Goal: Find contact information: Find contact information

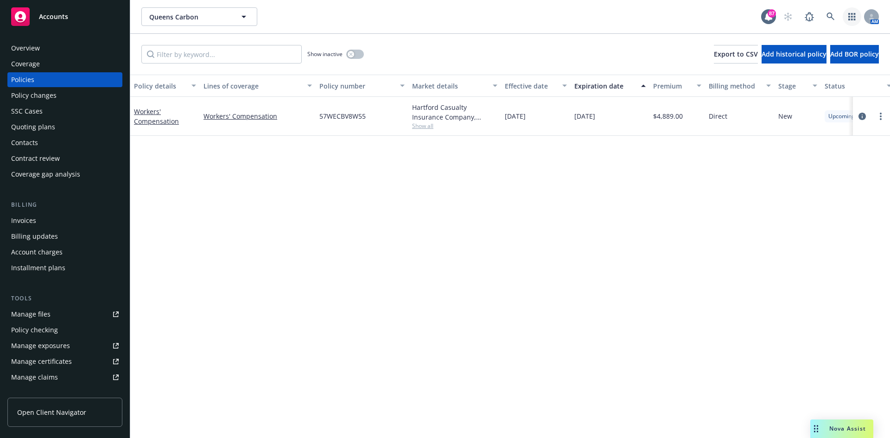
click at [851, 15] on icon "button" at bounding box center [852, 16] width 7 height 7
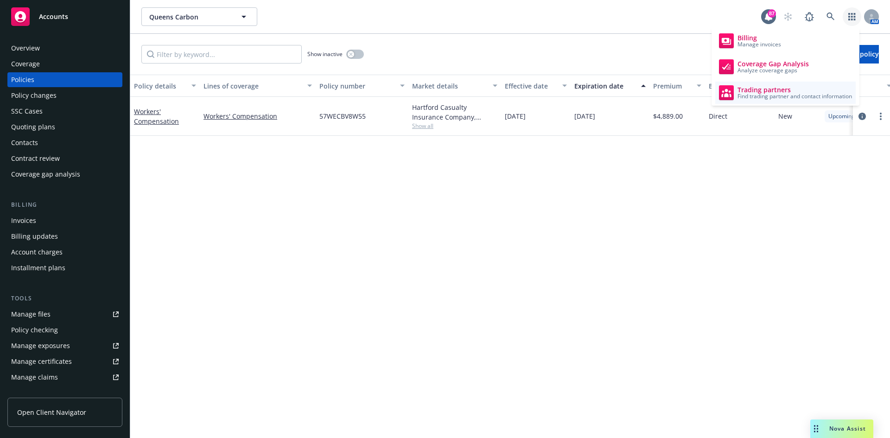
click at [776, 91] on span "Trading partners" at bounding box center [795, 89] width 115 height 7
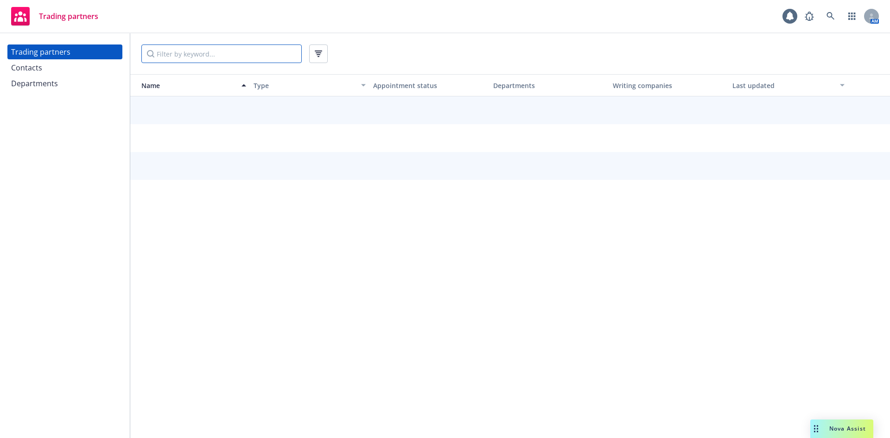
click at [181, 56] on input "Filter by keyword..." at bounding box center [221, 54] width 160 height 19
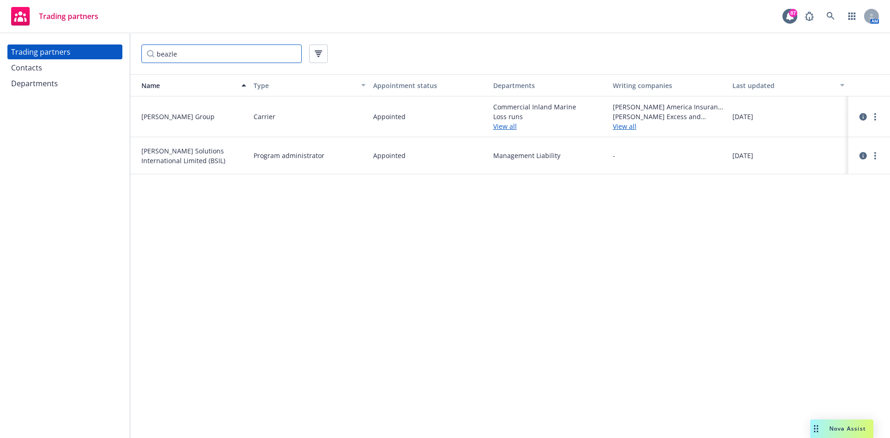
drag, startPoint x: 187, startPoint y: 53, endPoint x: 124, endPoint y: 53, distance: 63.1
click at [124, 53] on div "Trading partners Contacts Departments beazle Name Type Appointment status Depar…" at bounding box center [445, 235] width 890 height 405
type input "beazle"
click at [36, 66] on div "Contacts" at bounding box center [26, 67] width 31 height 15
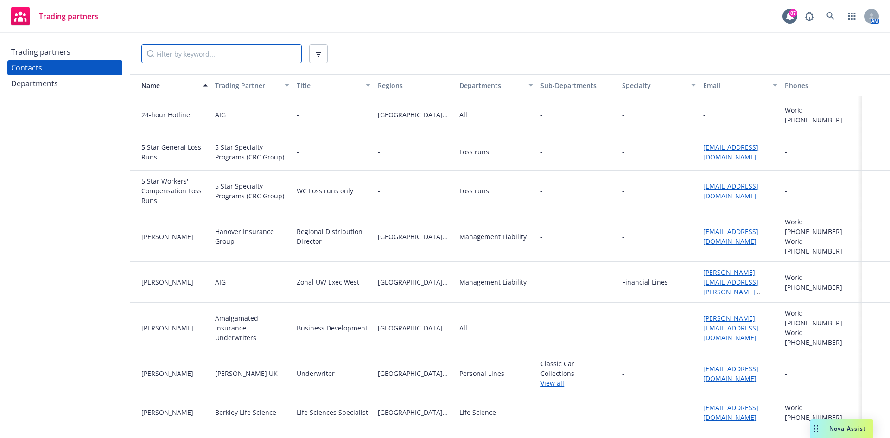
click at [211, 56] on input "Filter by keyword..." at bounding box center [221, 54] width 160 height 19
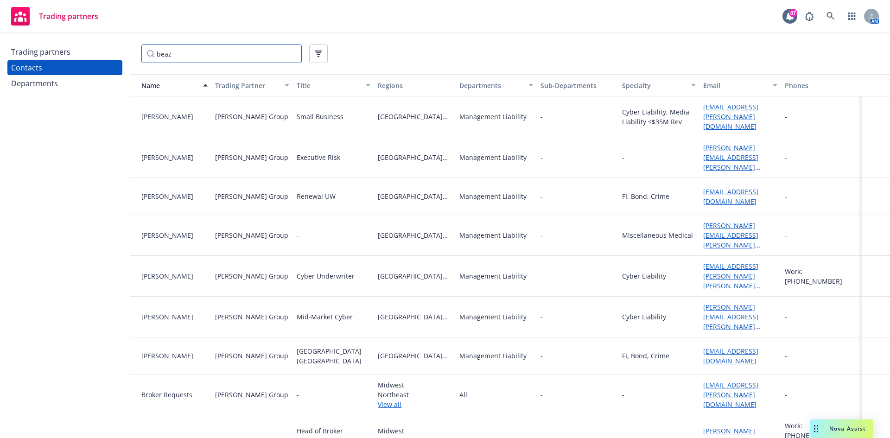
type input "beaz"
click at [711, 112] on link "[EMAIL_ADDRESS][PERSON_NAME][DOMAIN_NAME]" at bounding box center [730, 116] width 55 height 28
